Goal: Task Accomplishment & Management: Manage account settings

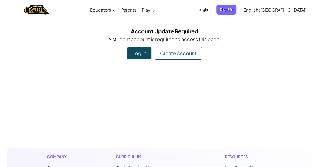
click at [142, 50] on div "Log In" at bounding box center [139, 53] width 24 height 12
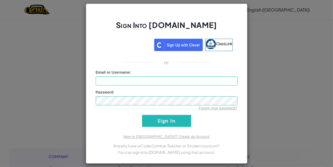
click at [152, 86] on form "Email or Username : Password Forgot your password? Sign In" at bounding box center [167, 98] width 142 height 57
click at [147, 81] on input "Email or Username :" at bounding box center [167, 80] width 142 height 9
type input "[EMAIL_ADDRESS][DOMAIN_NAME]"
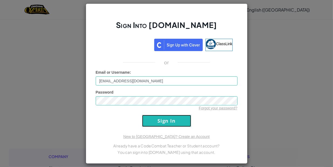
click at [156, 123] on input "Sign In" at bounding box center [166, 121] width 49 height 12
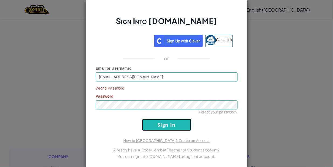
click at [175, 121] on input "Sign In" at bounding box center [166, 125] width 49 height 12
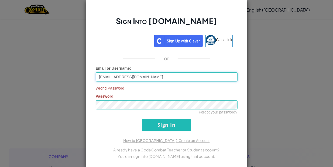
click at [118, 79] on input "[EMAIL_ADDRESS][DOMAIN_NAME]" at bounding box center [167, 76] width 142 height 9
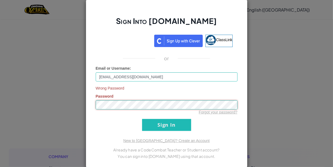
click at [75, 103] on div "Sign Into [DOMAIN_NAME] ClassLink or Email or Username : [EMAIL_ADDRESS][DOMAIN…" at bounding box center [166, 83] width 333 height 167
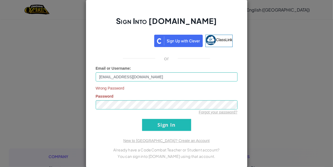
click at [275, 87] on div "Sign Into [DOMAIN_NAME] ClassLink or Email or Username : [EMAIL_ADDRESS][DOMAIN…" at bounding box center [166, 83] width 333 height 167
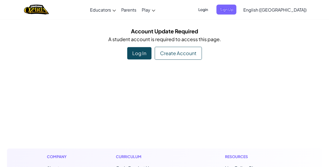
click at [211, 11] on span "Login" at bounding box center [203, 10] width 16 height 10
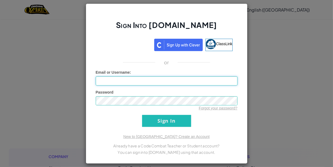
click at [152, 83] on input "Email or Username :" at bounding box center [167, 80] width 142 height 9
type input "[EMAIL_ADDRESS][DOMAIN_NAME]"
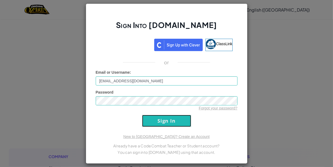
click at [166, 117] on input "Sign In" at bounding box center [166, 121] width 49 height 12
